Goal: Task Accomplishment & Management: Complete application form

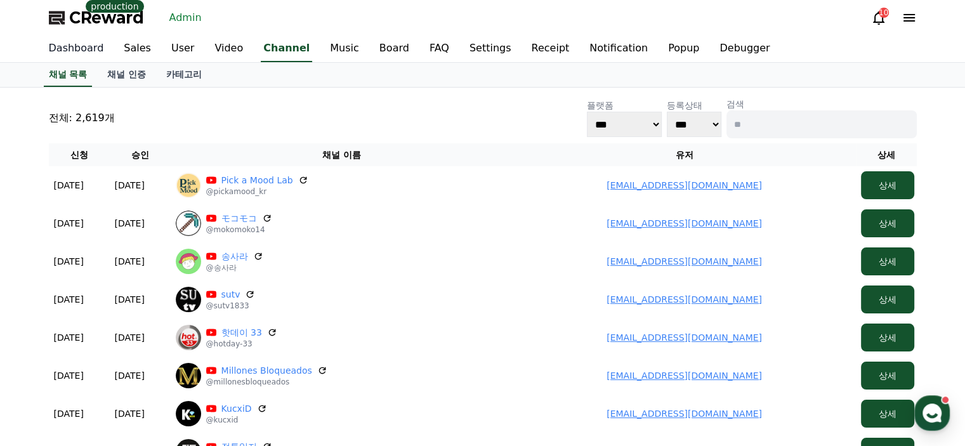
click at [74, 50] on link "Dashboard" at bounding box center [77, 49] width 76 height 27
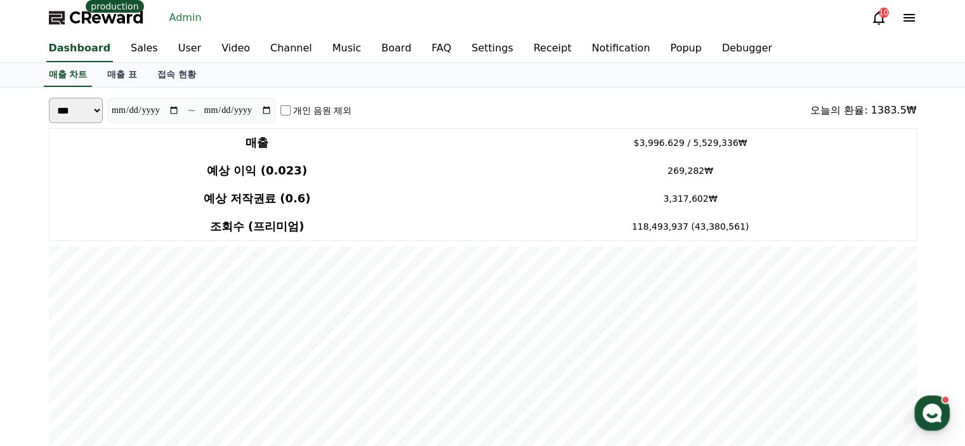
click at [523, 7] on div "CReward production Admin 10" at bounding box center [483, 18] width 889 height 36
click at [104, 74] on link "매출 표" at bounding box center [122, 75] width 50 height 24
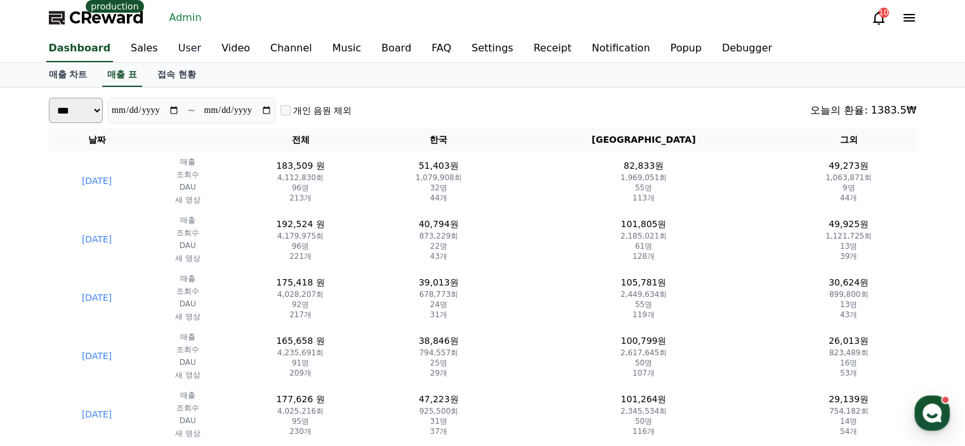
click at [176, 50] on link "User" at bounding box center [189, 49] width 43 height 27
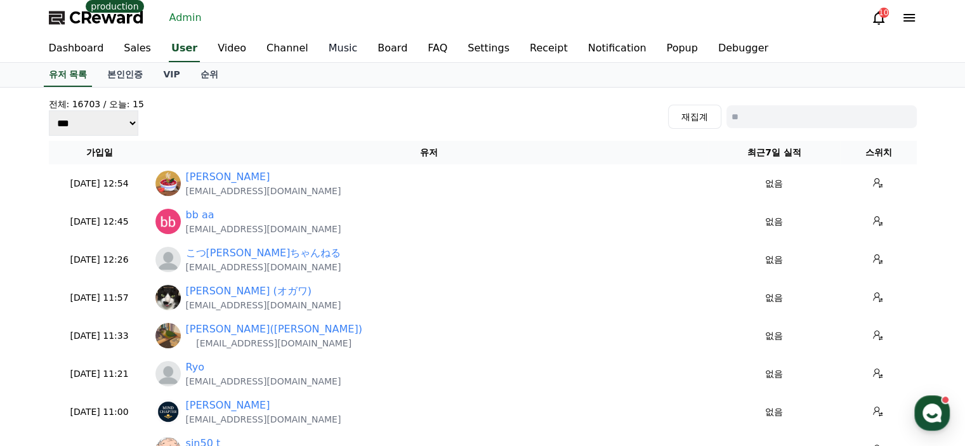
click at [338, 44] on link "Music" at bounding box center [344, 49] width 50 height 27
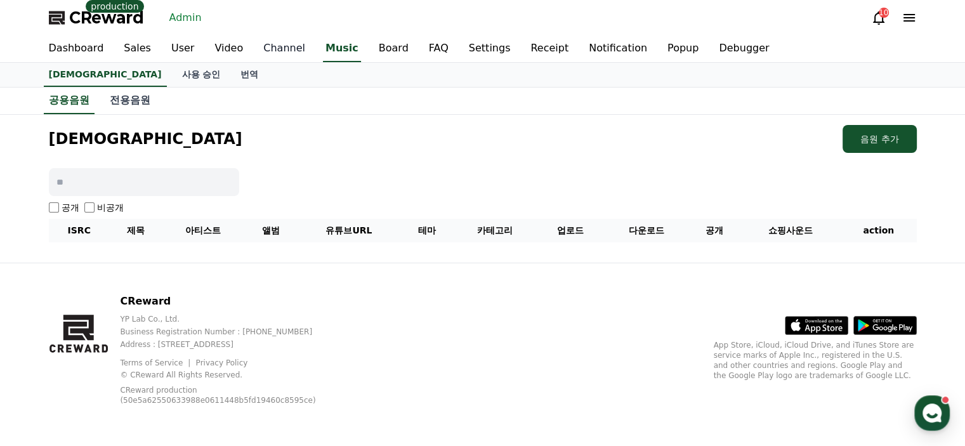
click at [289, 43] on link "Channel" at bounding box center [284, 49] width 62 height 27
click at [264, 51] on link "Channel" at bounding box center [284, 49] width 62 height 27
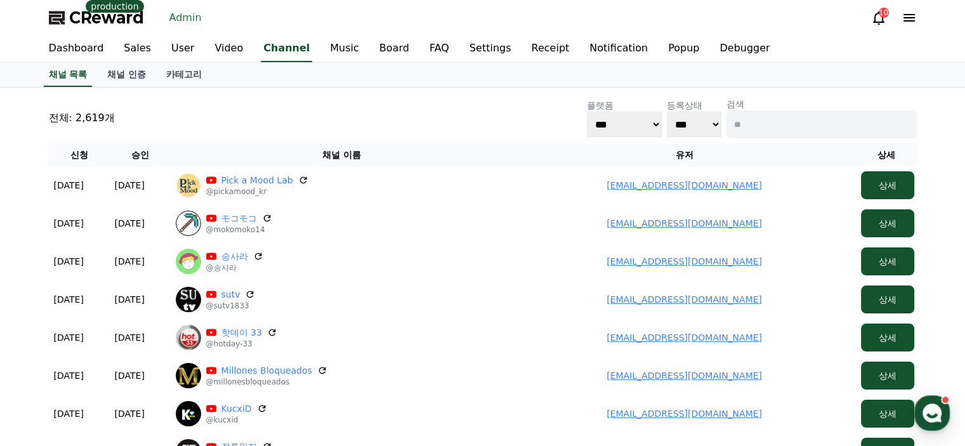
click at [912, 23] on icon at bounding box center [909, 17] width 15 height 15
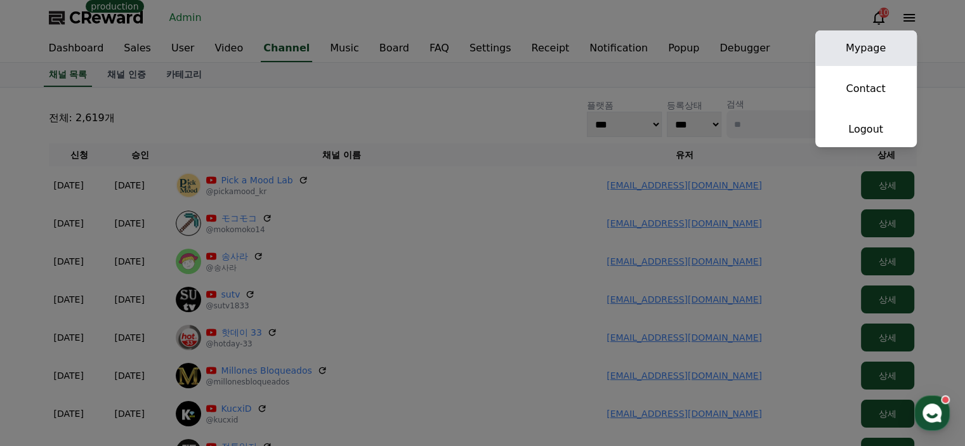
click at [877, 47] on link "Mypage" at bounding box center [867, 48] width 102 height 36
select select "**********"
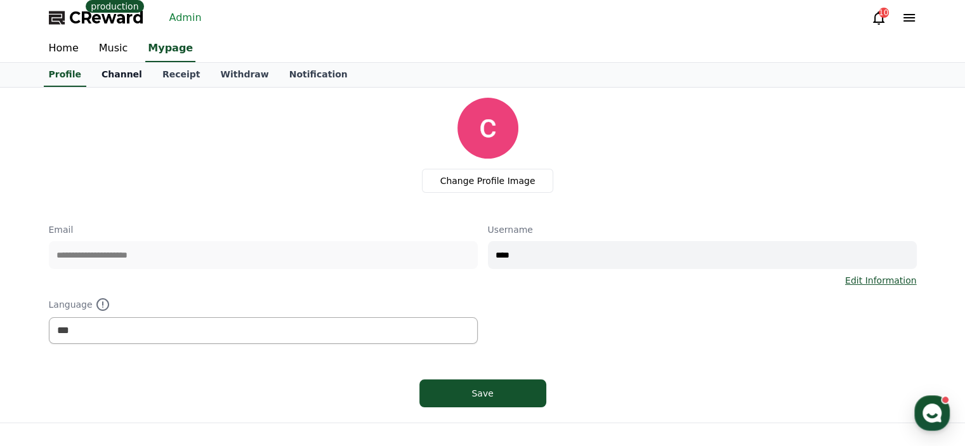
click at [114, 74] on link "Channel" at bounding box center [121, 75] width 61 height 24
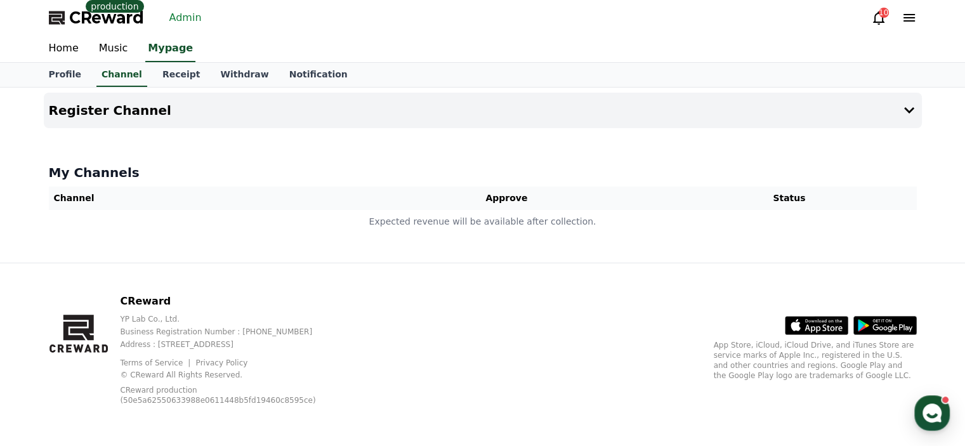
click at [165, 128] on div at bounding box center [483, 133] width 878 height 10
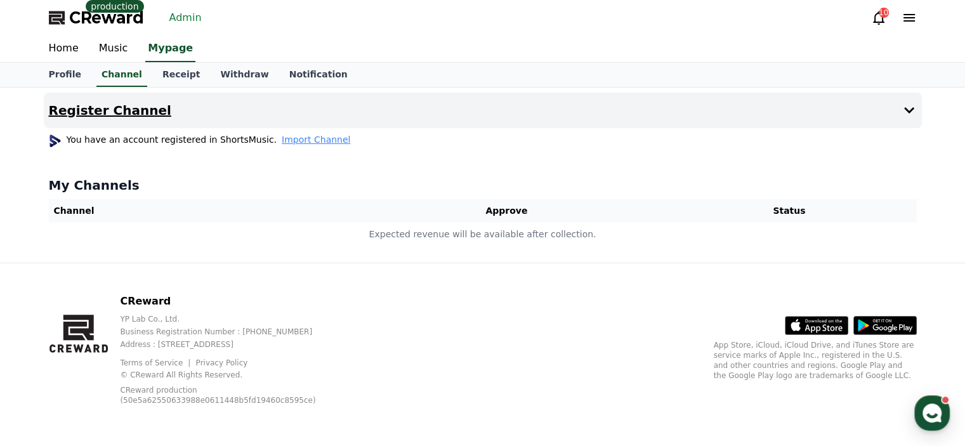
click at [177, 117] on button "Register Channel" at bounding box center [483, 111] width 878 height 36
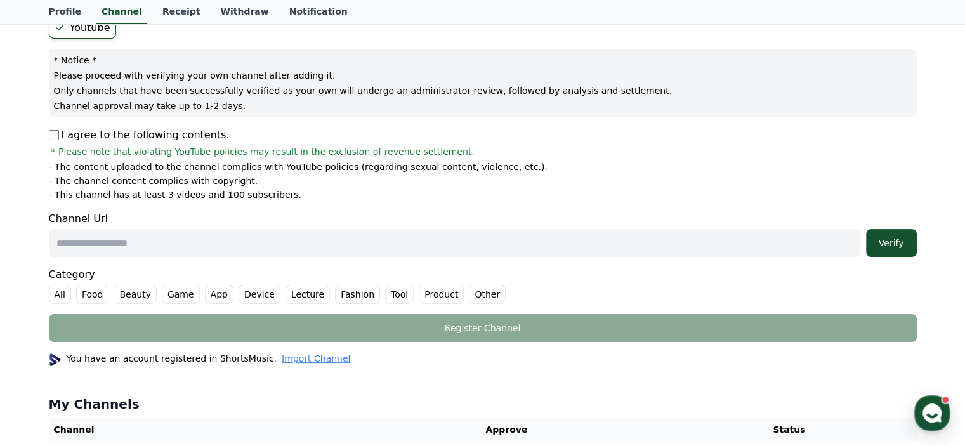
scroll to position [127, 0]
click at [104, 248] on input "text" at bounding box center [455, 242] width 812 height 28
type input "**********"
click at [909, 251] on button "Verify" at bounding box center [891, 242] width 51 height 28
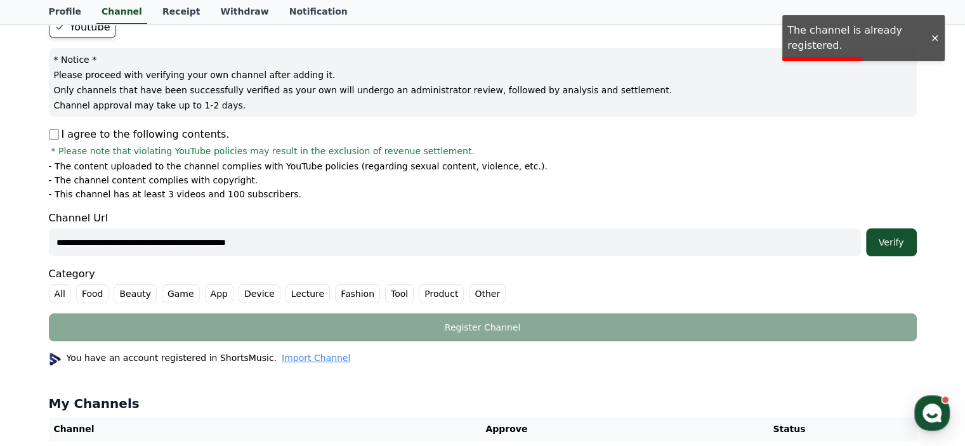
drag, startPoint x: 356, startPoint y: 238, endPoint x: 7, endPoint y: 227, distance: 349.2
click at [0, 230] on div "**********" at bounding box center [482, 218] width 965 height 514
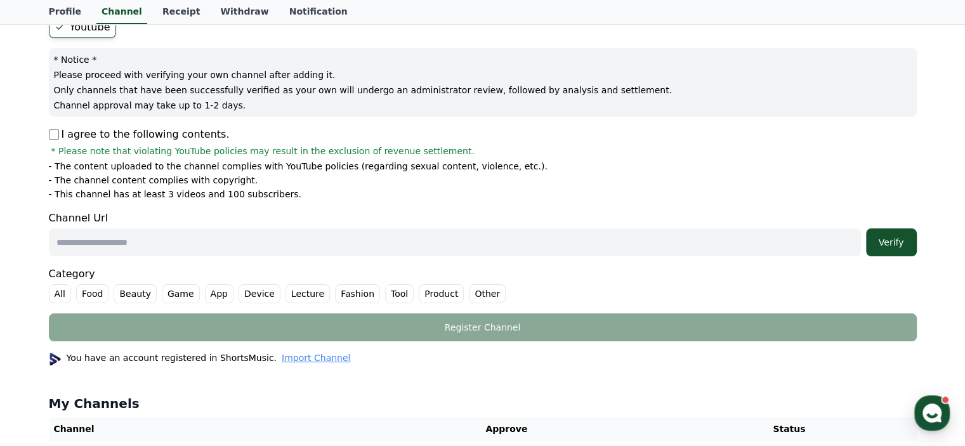
paste input "**********"
type input "**********"
click at [908, 237] on div "Verify" at bounding box center [891, 242] width 41 height 13
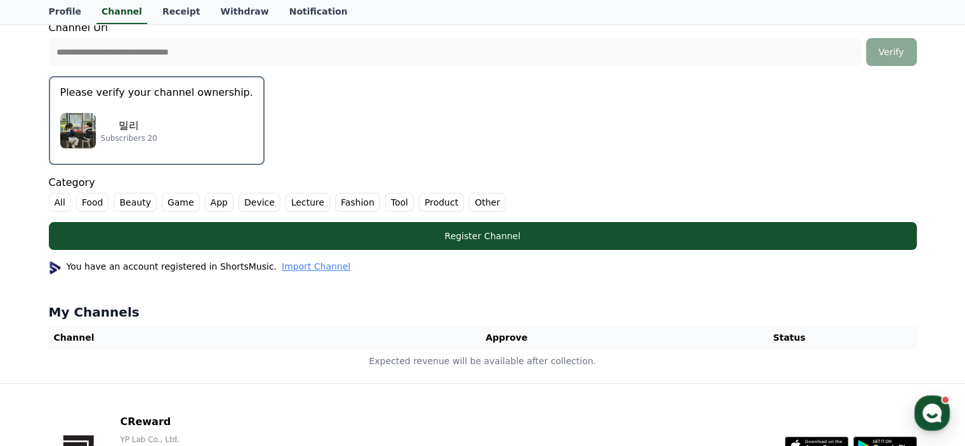
scroll to position [0, 0]
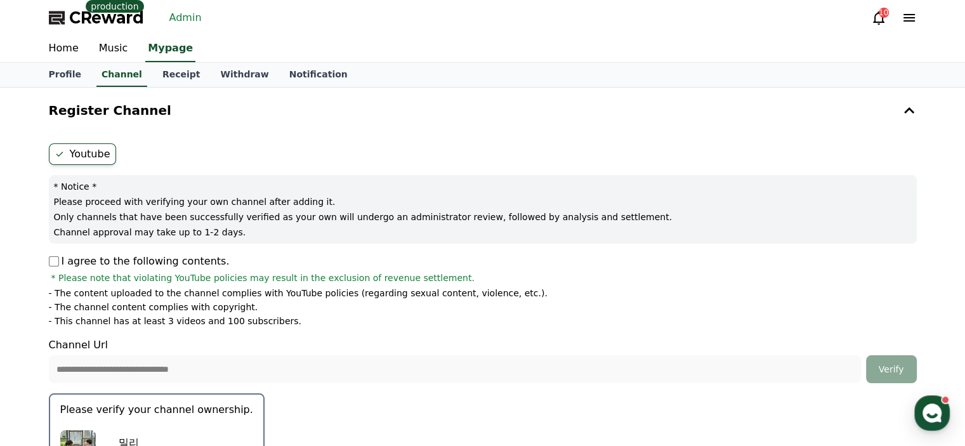
click at [114, 22] on span "CReward" at bounding box center [106, 18] width 75 height 20
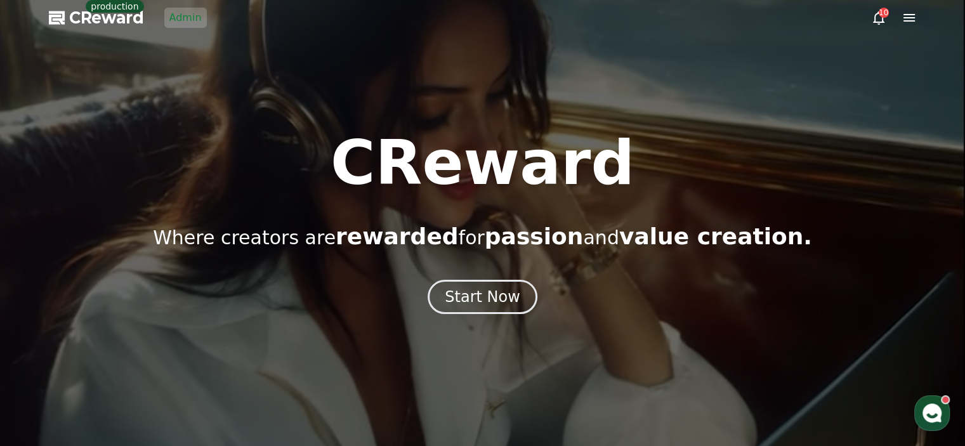
click at [161, 20] on div "CReward production Admin" at bounding box center [128, 18] width 158 height 20
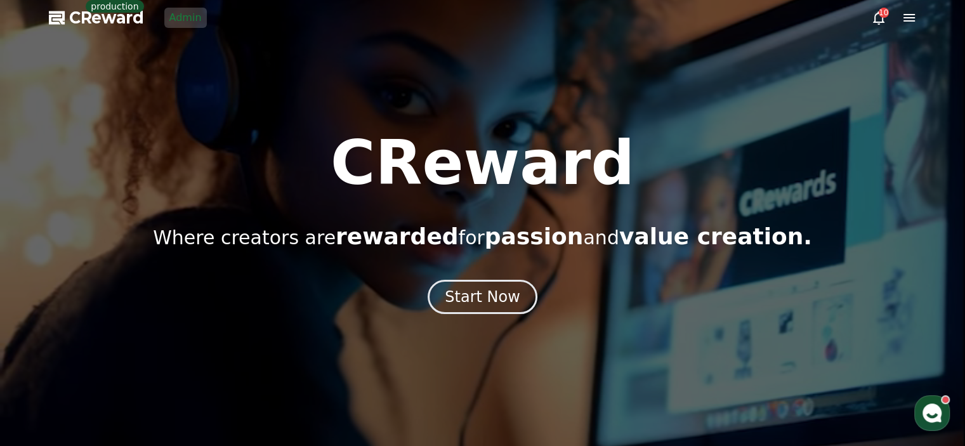
click at [171, 20] on link "Admin" at bounding box center [185, 18] width 43 height 20
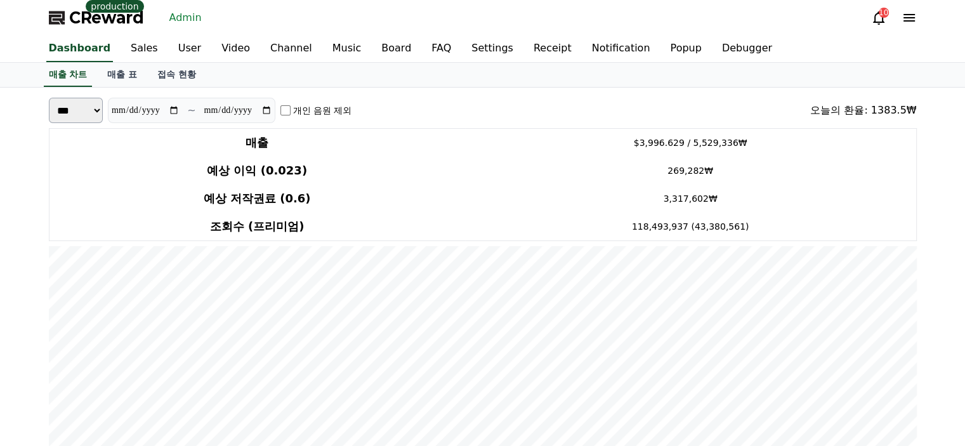
click at [221, 21] on div "CReward production Admin 10" at bounding box center [483, 18] width 889 height 36
click at [176, 53] on link "User" at bounding box center [189, 49] width 43 height 27
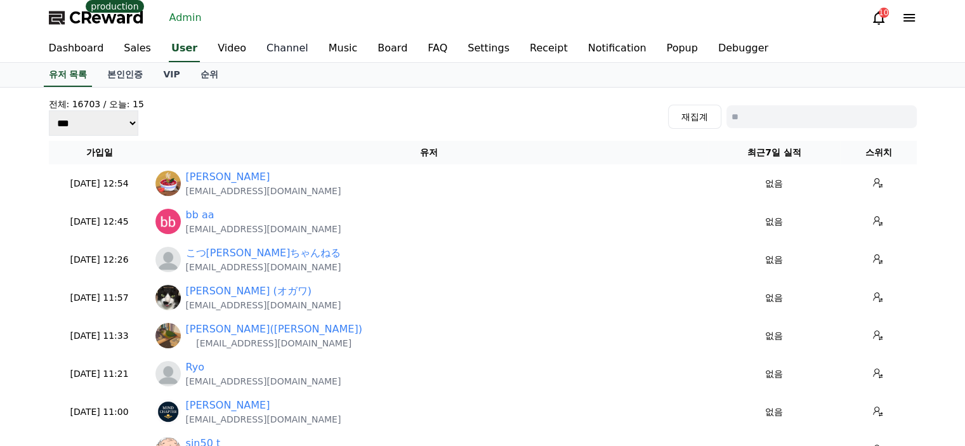
click at [262, 50] on link "Channel" at bounding box center [287, 49] width 62 height 27
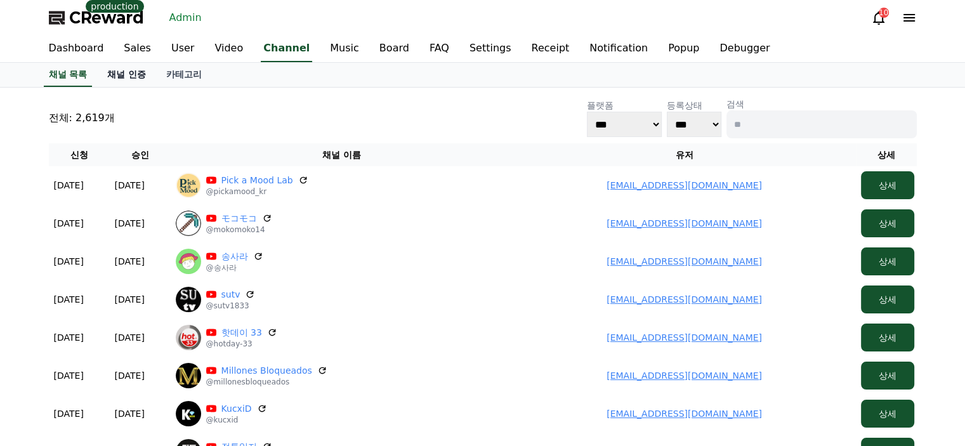
click at [122, 73] on link "채널 인증" at bounding box center [126, 75] width 59 height 24
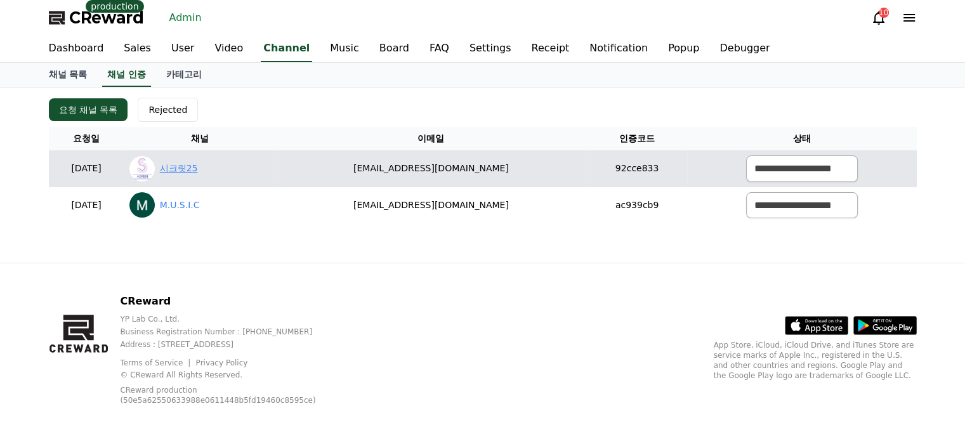
click at [198, 169] on link "시크릿25" at bounding box center [179, 168] width 38 height 13
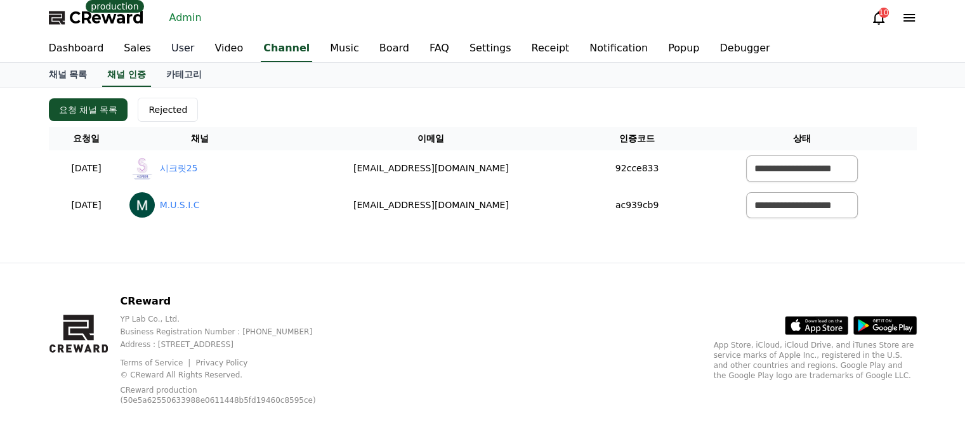
click at [176, 52] on link "User" at bounding box center [182, 49] width 43 height 27
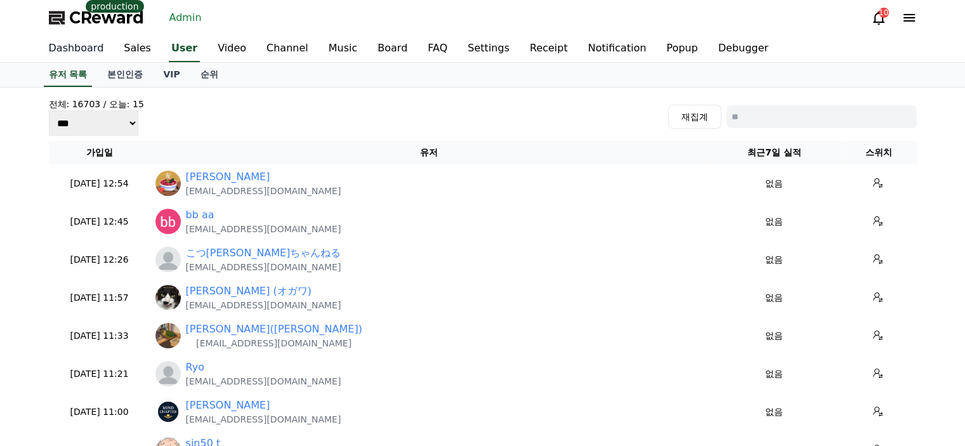
click at [71, 57] on link "Dashboard" at bounding box center [77, 49] width 76 height 27
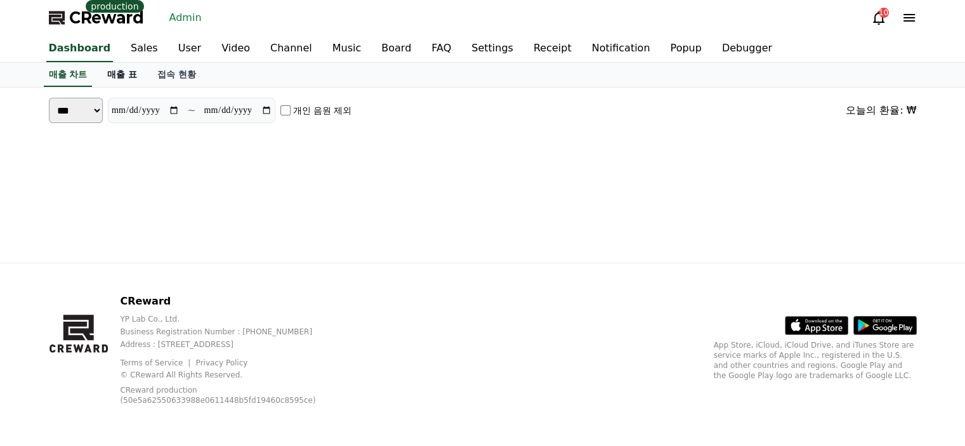
click at [120, 77] on link "매출 표" at bounding box center [122, 75] width 50 height 24
